Goal: Task Accomplishment & Management: Use online tool/utility

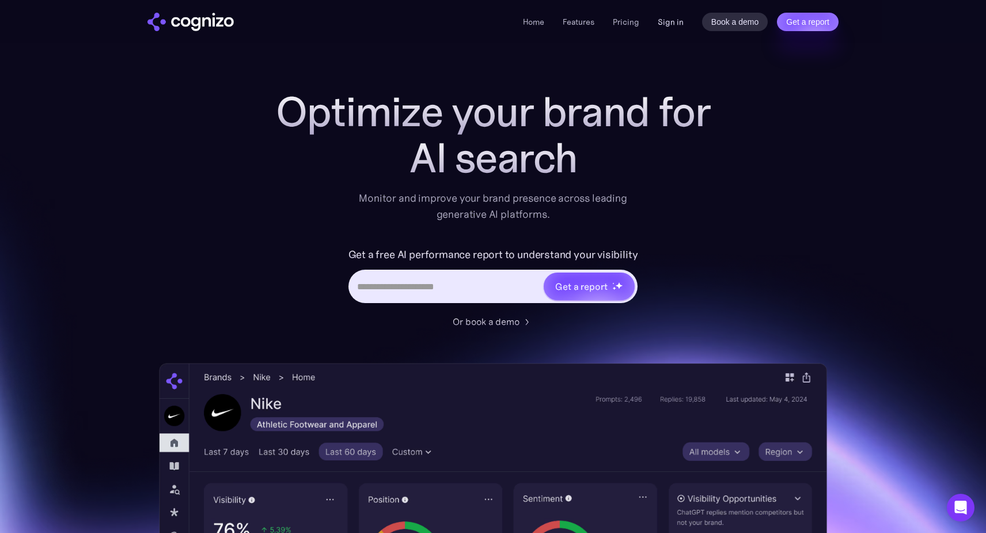
click at [675, 26] on link "Sign in" at bounding box center [671, 22] width 26 height 14
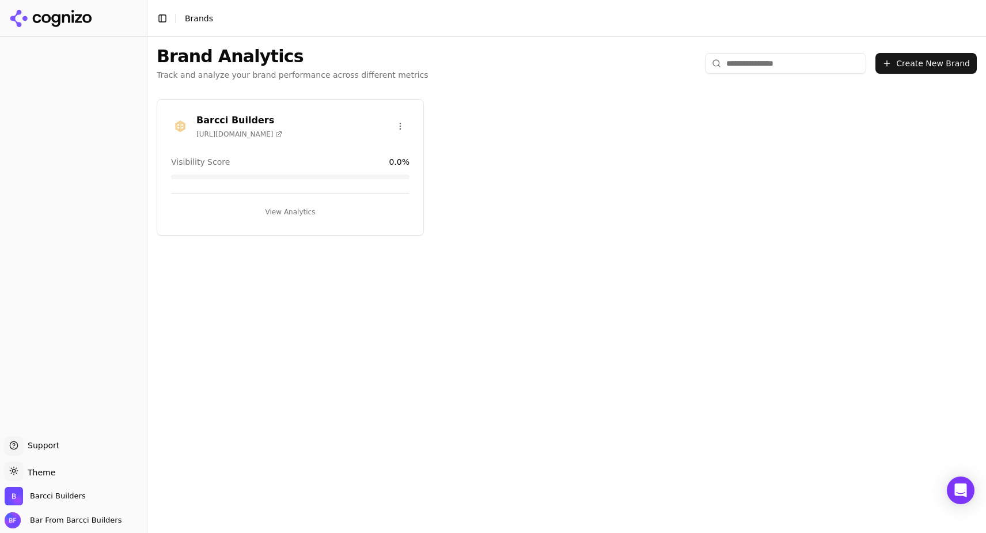
click at [260, 216] on button "View Analytics" at bounding box center [290, 212] width 239 height 18
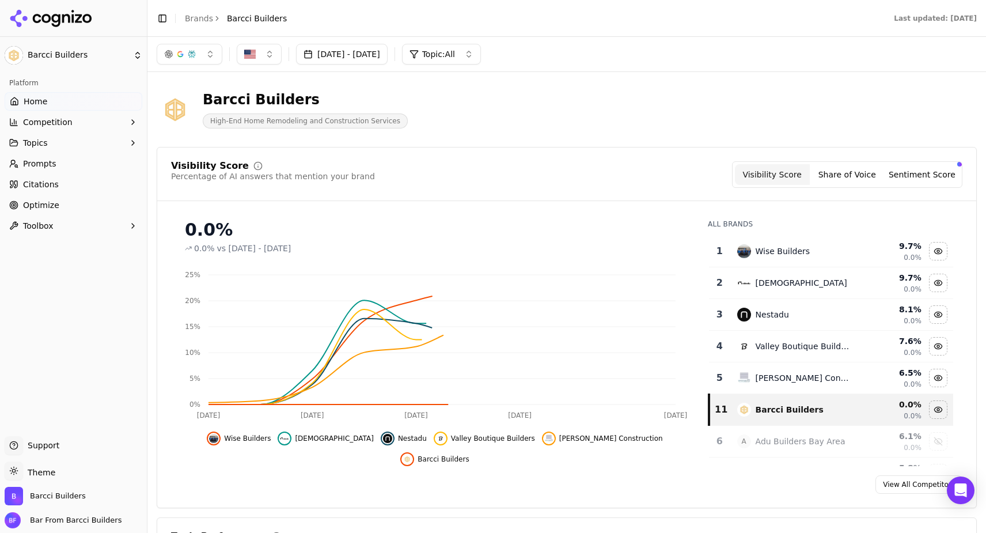
click at [61, 205] on link "Optimize" at bounding box center [74, 205] width 138 height 18
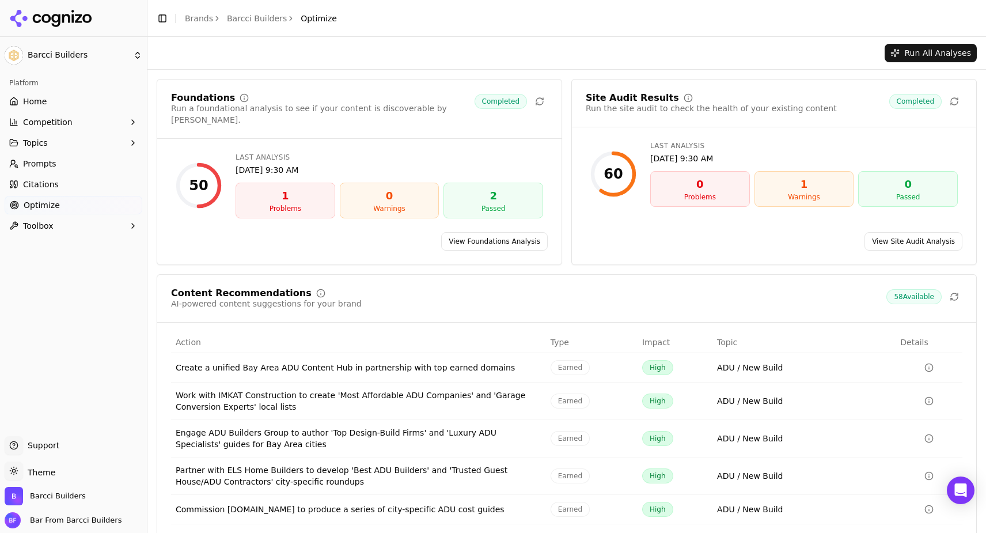
click at [941, 50] on button "Run All Analyses" at bounding box center [931, 53] width 92 height 18
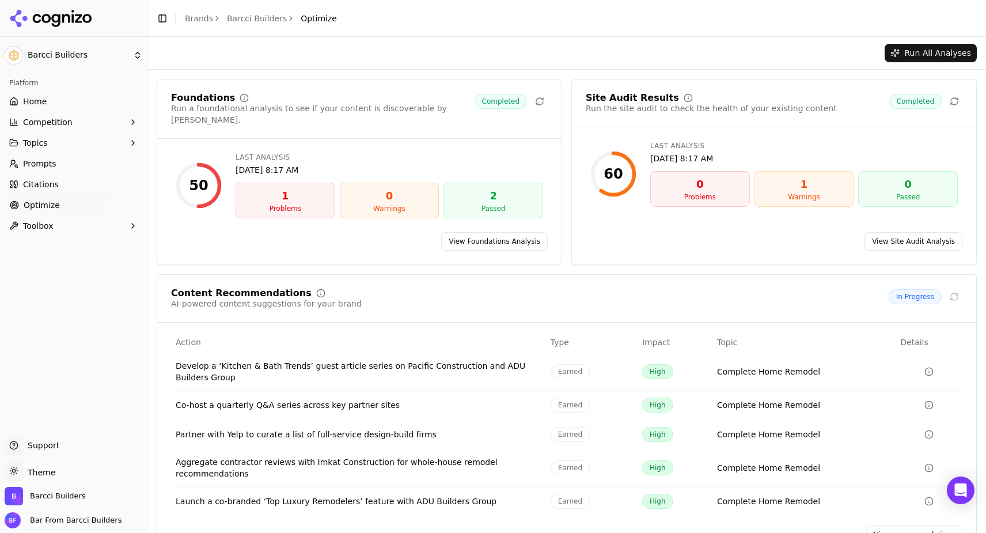
click at [525, 233] on link "View Foundations Analysis" at bounding box center [494, 241] width 107 height 18
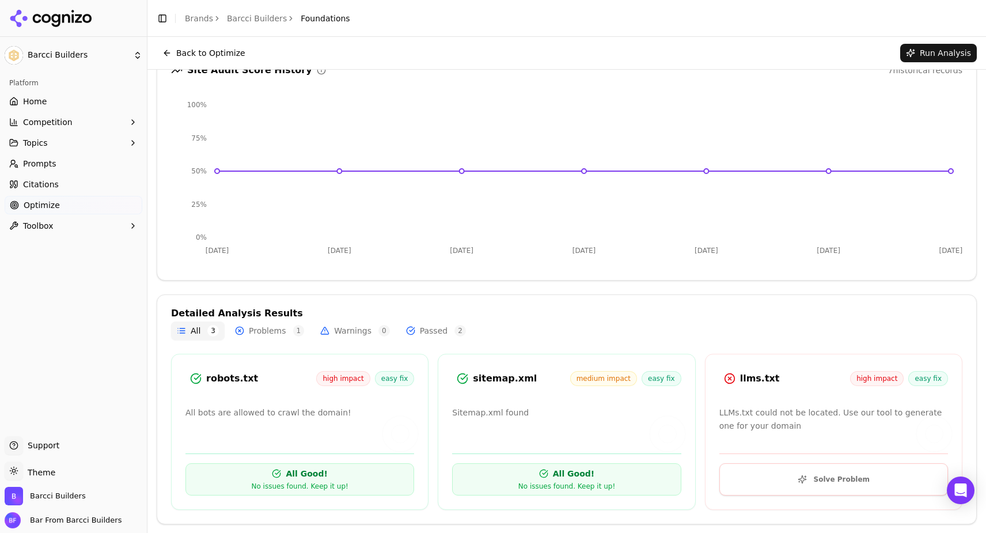
scroll to position [112, 0]
click at [841, 487] on button "Solve Problem" at bounding box center [834, 480] width 229 height 32
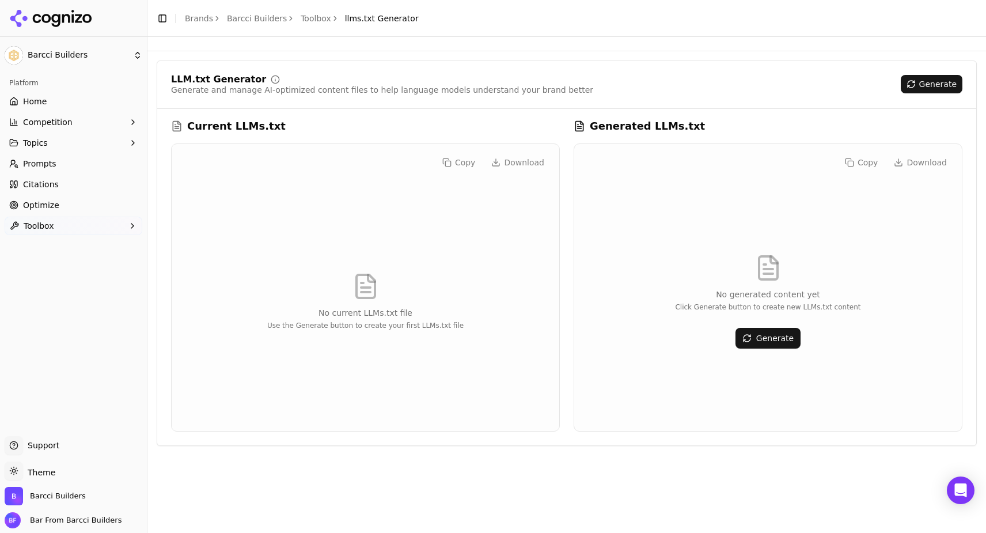
click at [758, 340] on button "Generate" at bounding box center [768, 338] width 65 height 21
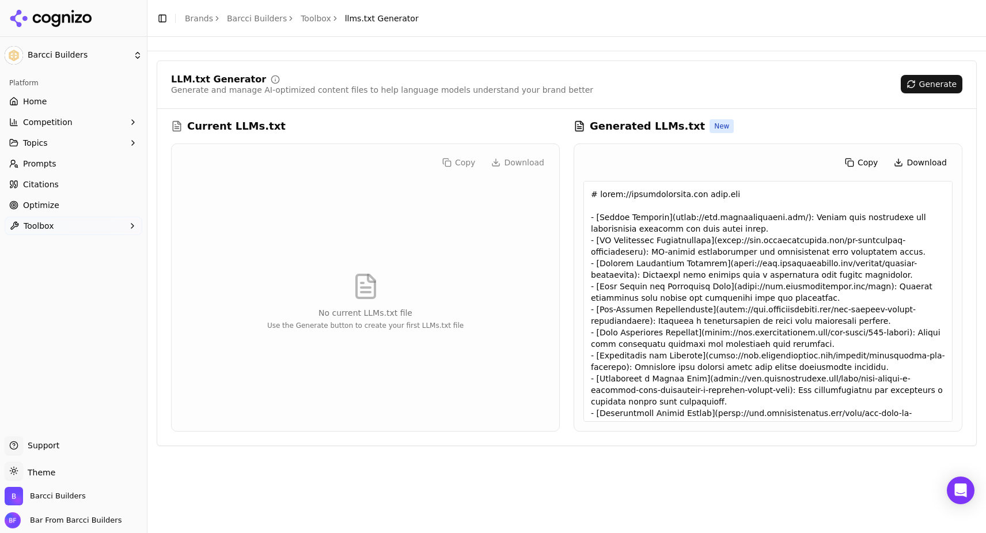
click at [867, 162] on button "Copy" at bounding box center [861, 162] width 45 height 18
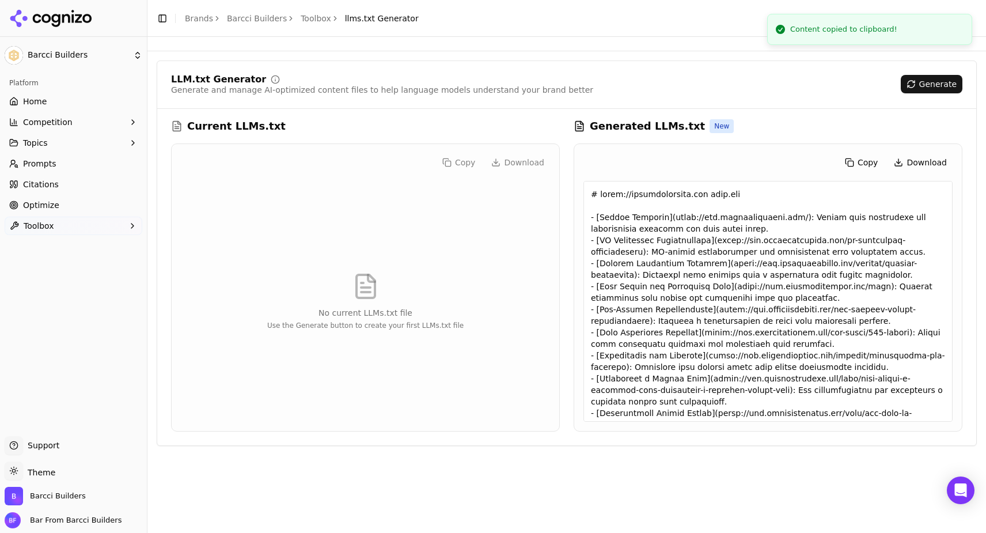
click at [949, 160] on button "Download" at bounding box center [920, 162] width 65 height 18
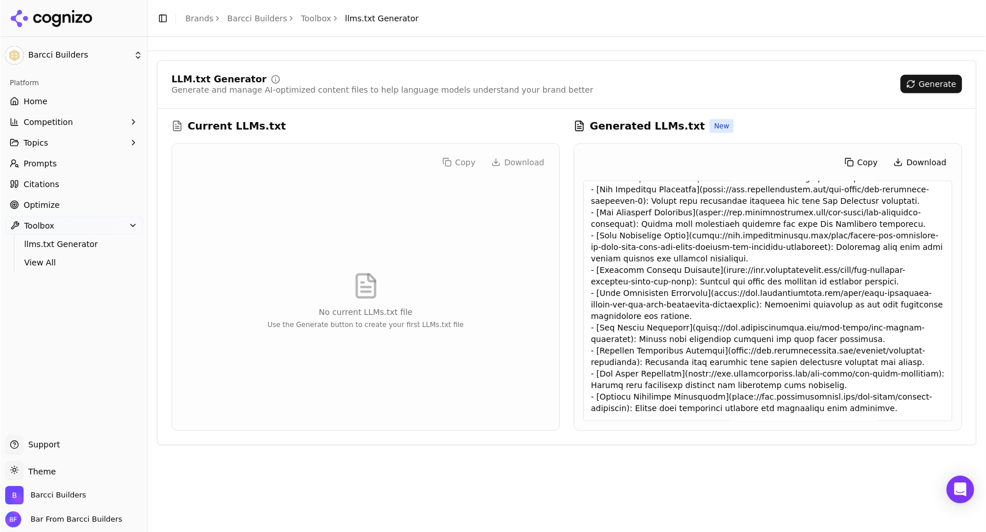
scroll to position [454, 0]
click at [609, 125] on h3 "Generated LLMs.txt" at bounding box center [647, 126] width 115 height 16
drag, startPoint x: 686, startPoint y: 327, endPoint x: 921, endPoint y: 329, distance: 234.5
click at [921, 329] on div at bounding box center [768, 301] width 369 height 241
copy div "[URL][DOMAIN_NAME][PERSON_NAME]"
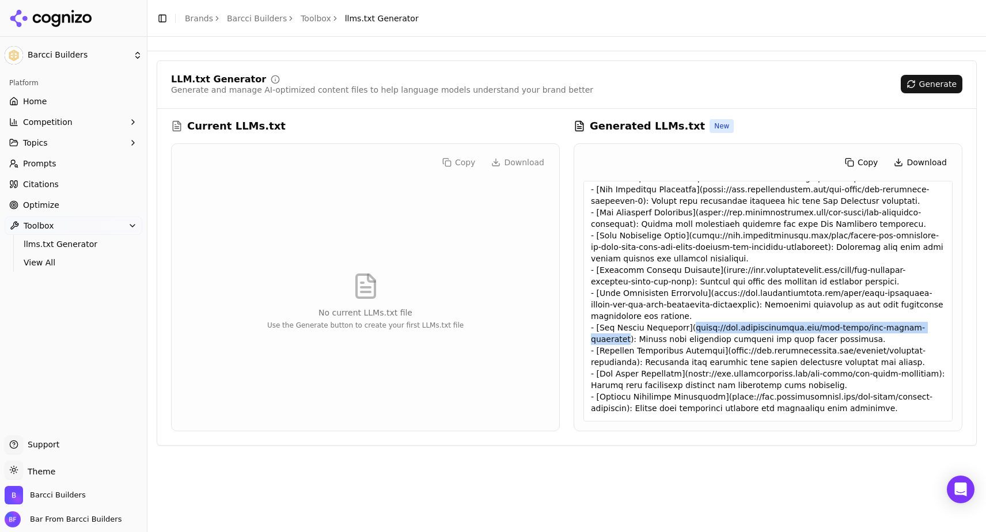
scroll to position [0, 0]
click at [51, 206] on span "Optimize" at bounding box center [41, 205] width 36 height 12
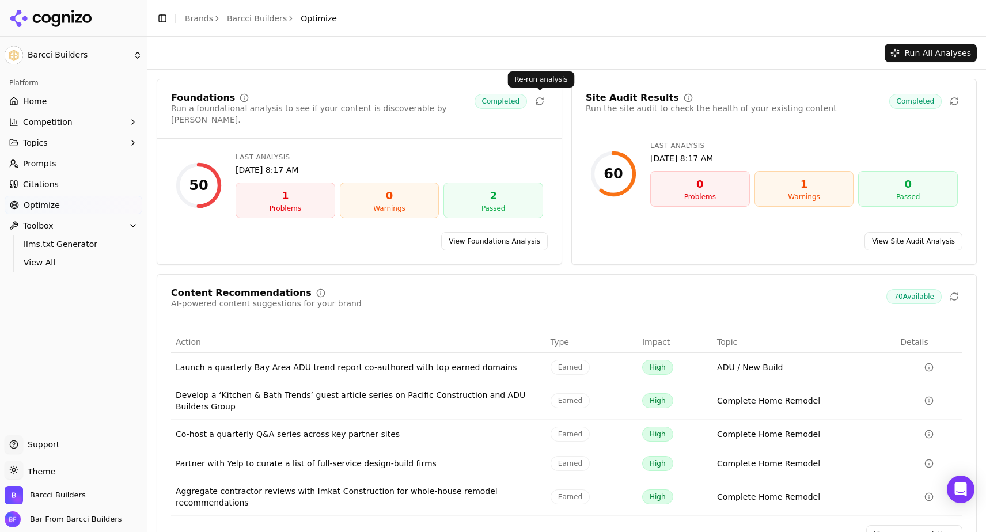
click at [539, 99] on icon at bounding box center [539, 101] width 9 height 9
click at [523, 232] on link "View Foundations Analysis" at bounding box center [494, 241] width 107 height 18
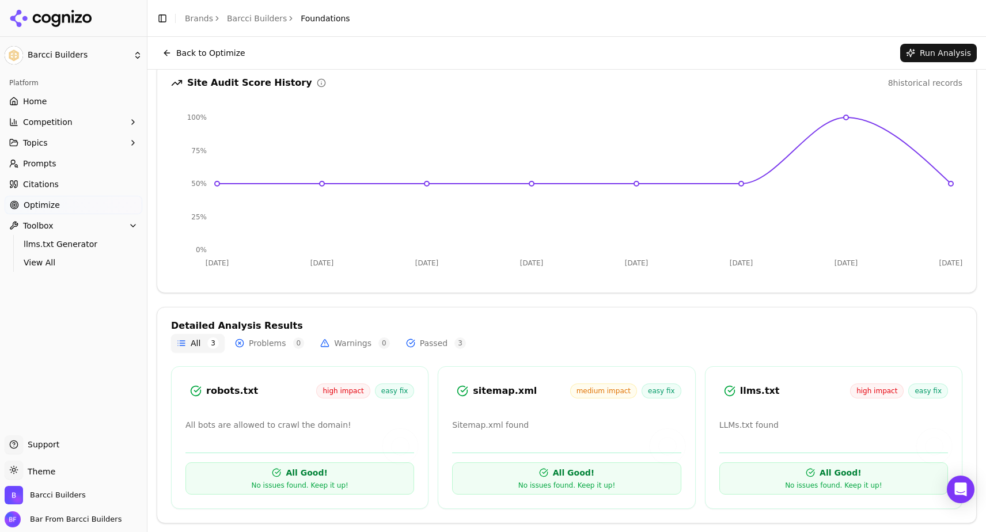
click at [342, 391] on span "high impact" at bounding box center [343, 391] width 54 height 15
click at [410, 390] on span "easy fix" at bounding box center [395, 391] width 40 height 15
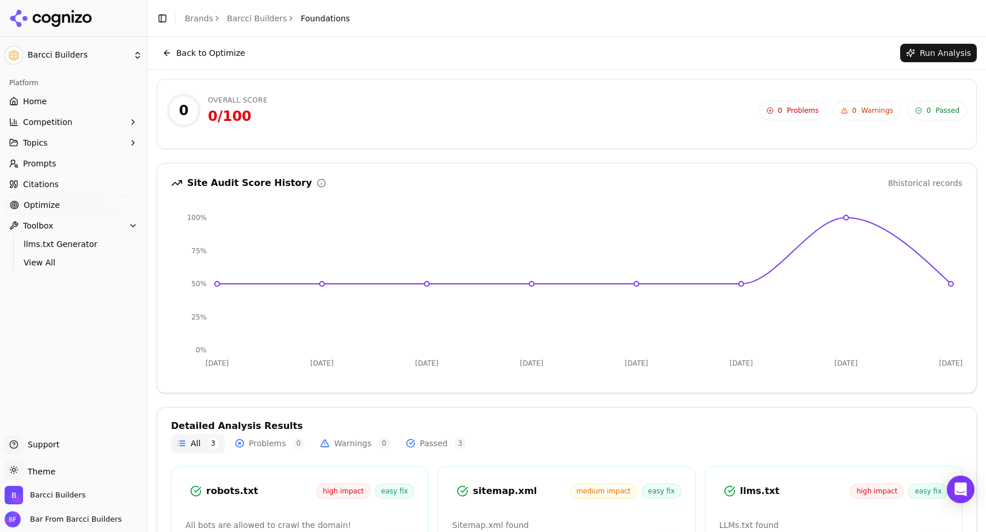
click at [926, 40] on div "Back to Optimize Run Analysis" at bounding box center [566, 53] width 839 height 32
click at [926, 48] on button "Run Analysis" at bounding box center [939, 53] width 77 height 18
click at [178, 55] on button "Back to Optimize" at bounding box center [204, 53] width 94 height 18
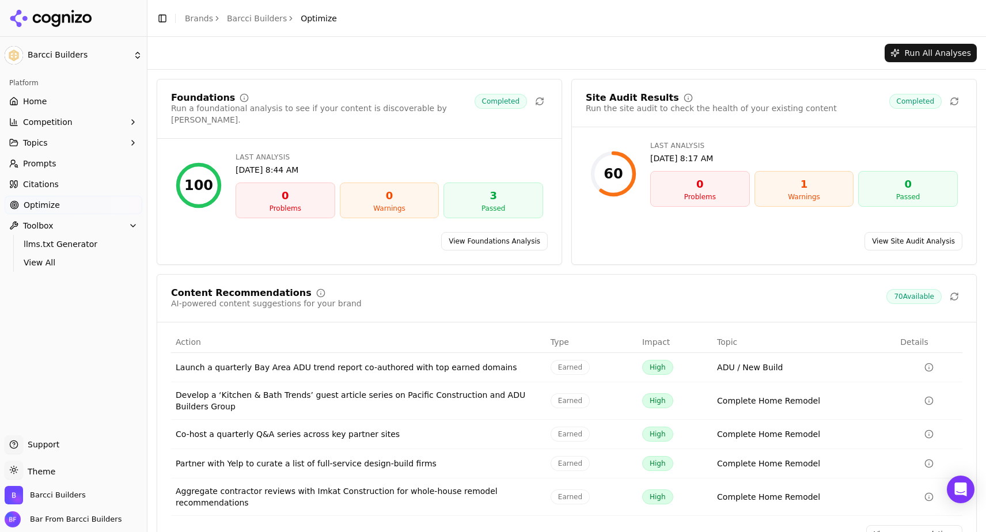
click at [824, 177] on div "1" at bounding box center [804, 184] width 89 height 16
click at [634, 98] on div "Site Audit Results" at bounding box center [632, 97] width 93 height 9
click at [936, 233] on link "View Site Audit Analysis" at bounding box center [914, 241] width 98 height 18
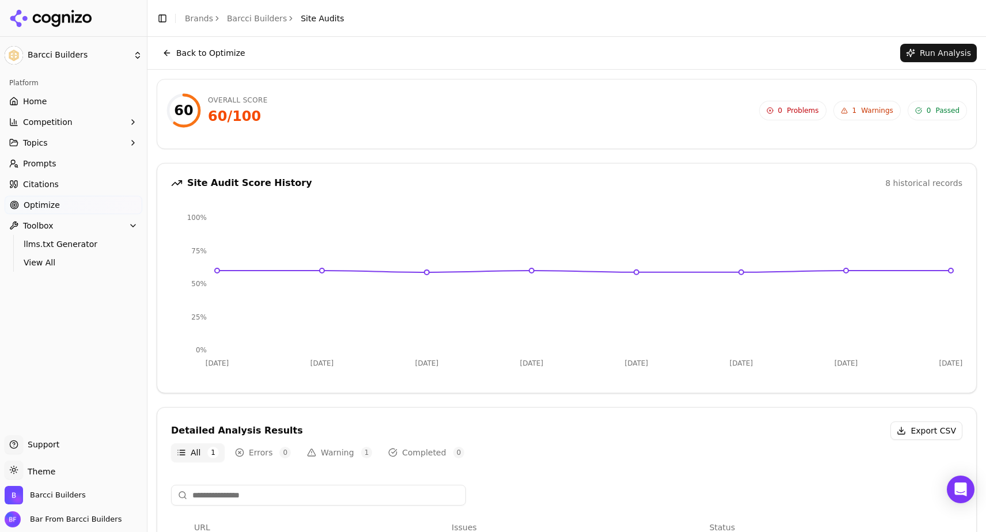
click at [944, 56] on button "Run Analysis" at bounding box center [939, 53] width 77 height 18
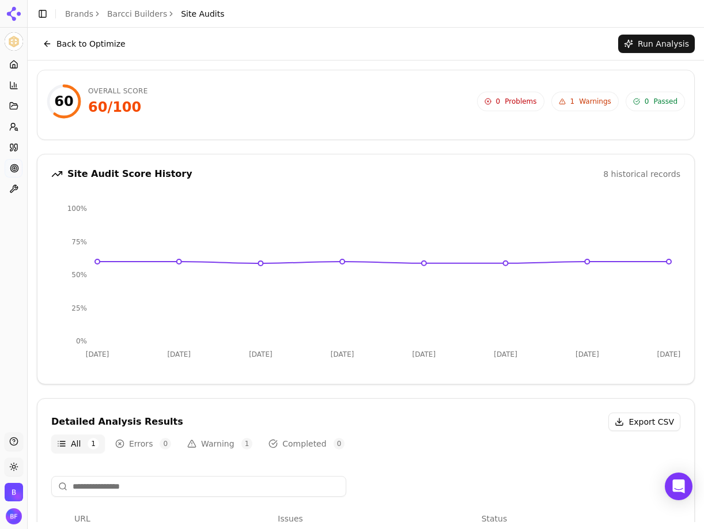
click at [593, 96] on span "1 Warnings" at bounding box center [584, 102] width 67 height 20
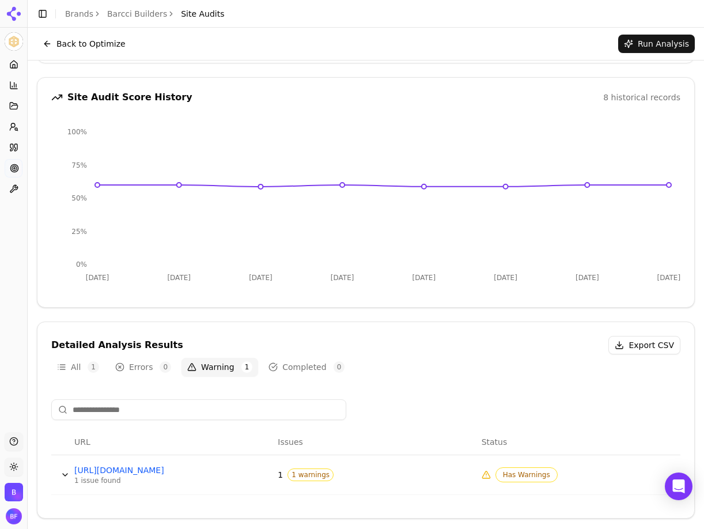
scroll to position [82, 0]
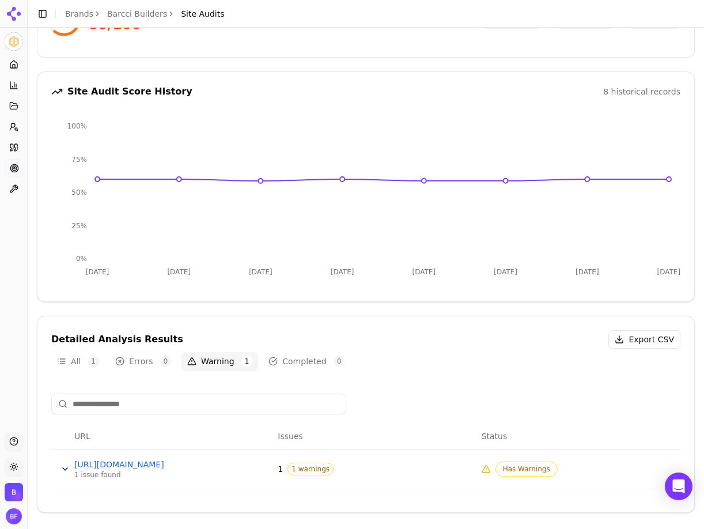
click at [332, 474] on div "1 1 warnings" at bounding box center [375, 469] width 194 height 13
click at [62, 467] on button "Data table" at bounding box center [65, 469] width 18 height 18
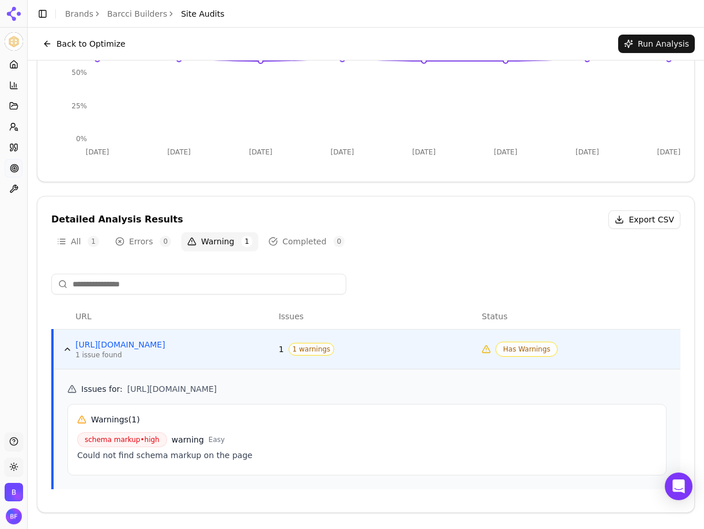
click at [186, 443] on span "warning" at bounding box center [188, 440] width 32 height 12
click at [119, 437] on span "schema markup • high" at bounding box center [122, 439] width 90 height 15
click at [295, 239] on button "Completed 0" at bounding box center [307, 241] width 88 height 18
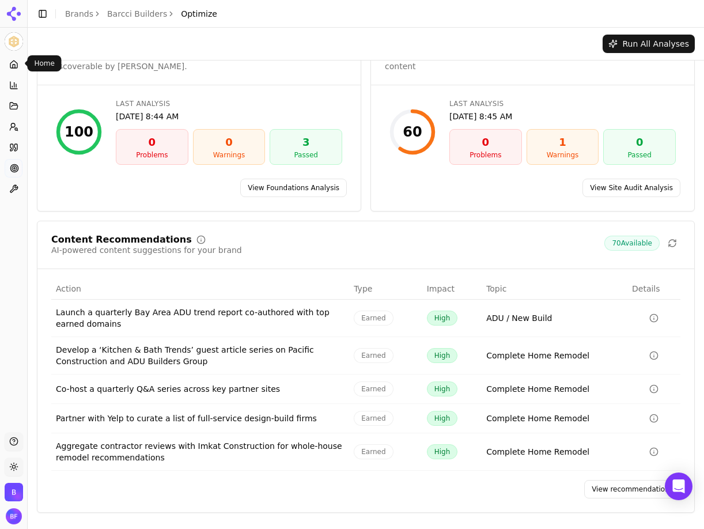
click at [18, 63] on icon at bounding box center [13, 64] width 9 height 9
